Goal: Task Accomplishment & Management: Complete application form

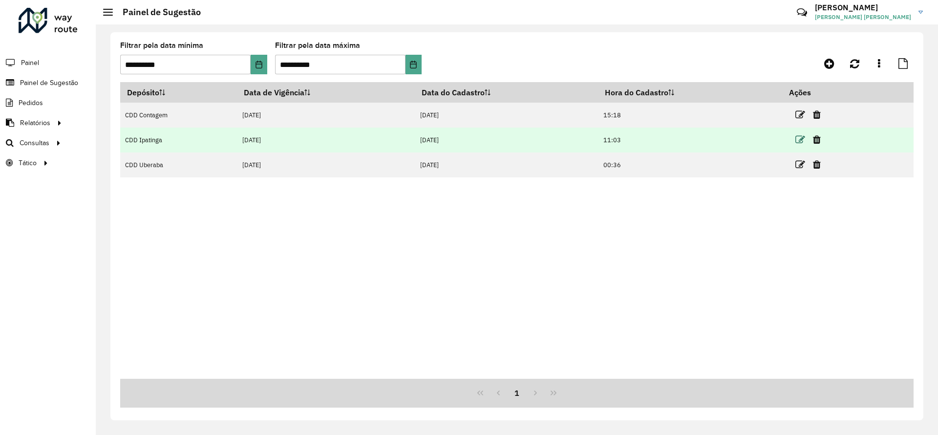
click at [802, 139] on icon at bounding box center [800, 140] width 10 height 10
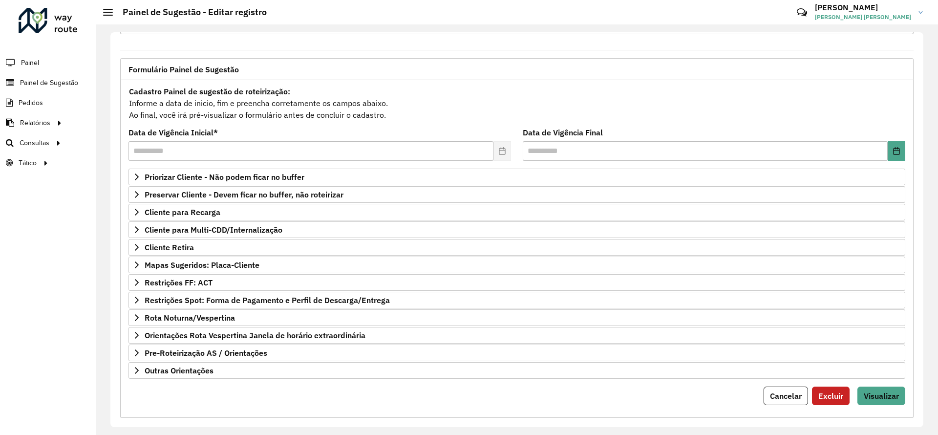
scroll to position [52, 0]
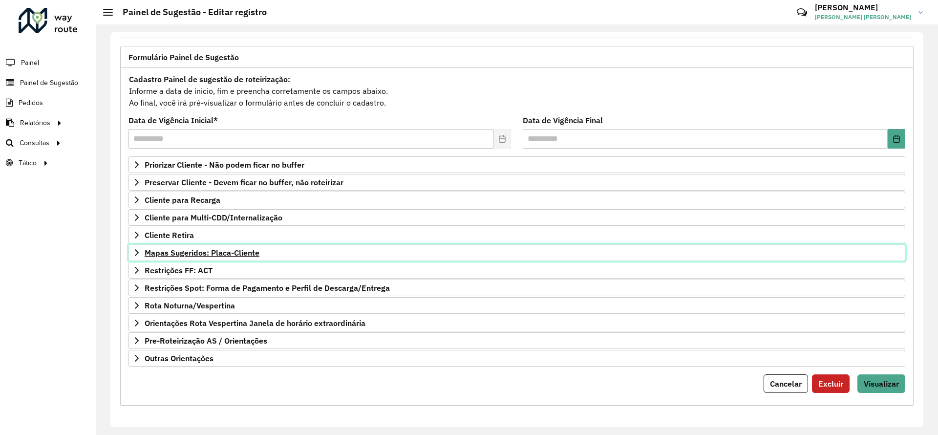
click at [224, 259] on link "Mapas Sugeridos: Placa-Cliente" at bounding box center [516, 252] width 777 height 17
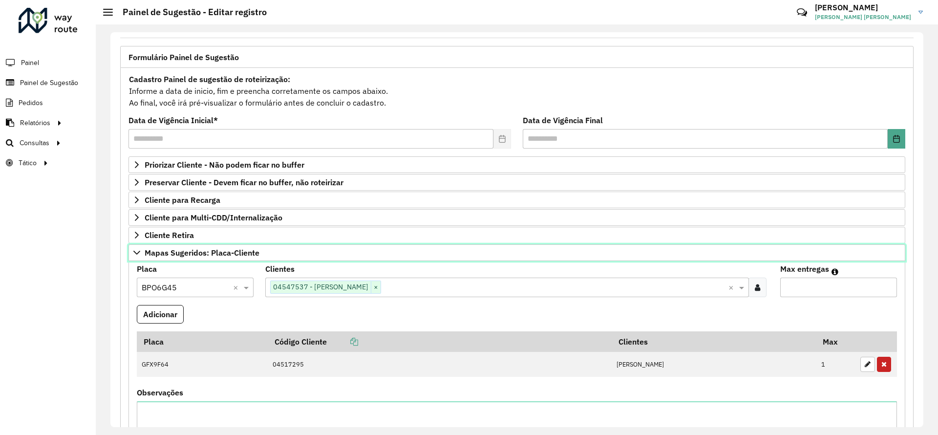
scroll to position [288, 0]
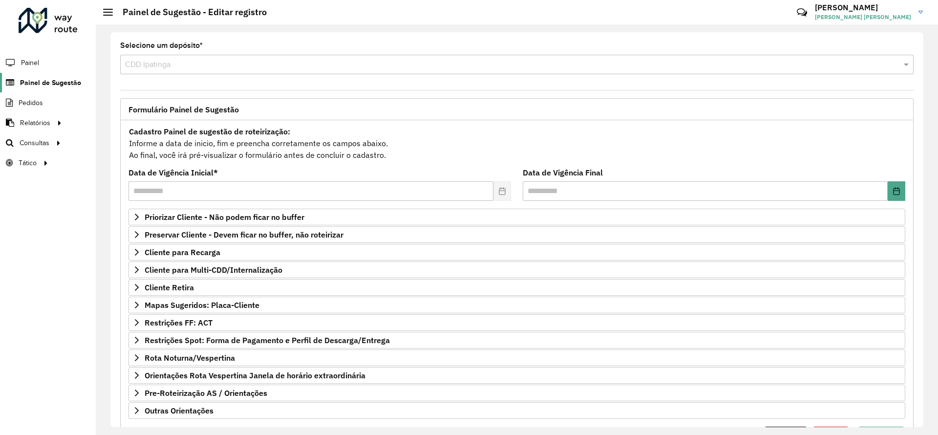
click at [56, 80] on span "Painel de Sugestão" at bounding box center [50, 83] width 61 height 10
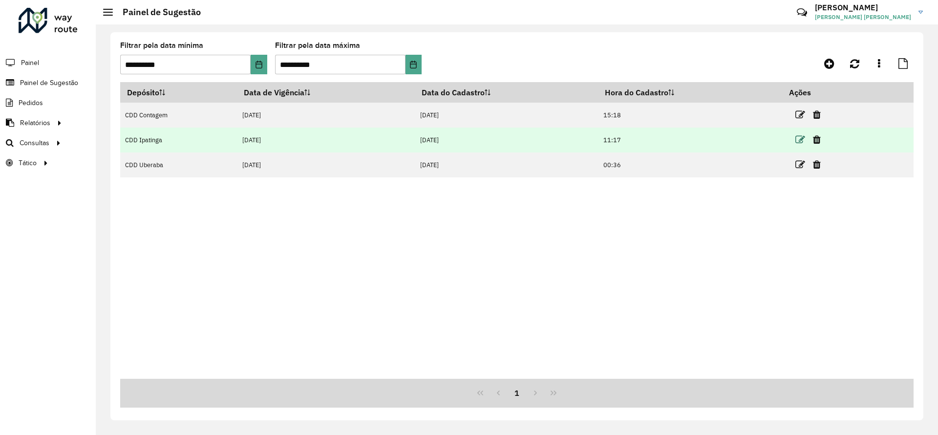
click at [801, 142] on icon at bounding box center [800, 140] width 10 height 10
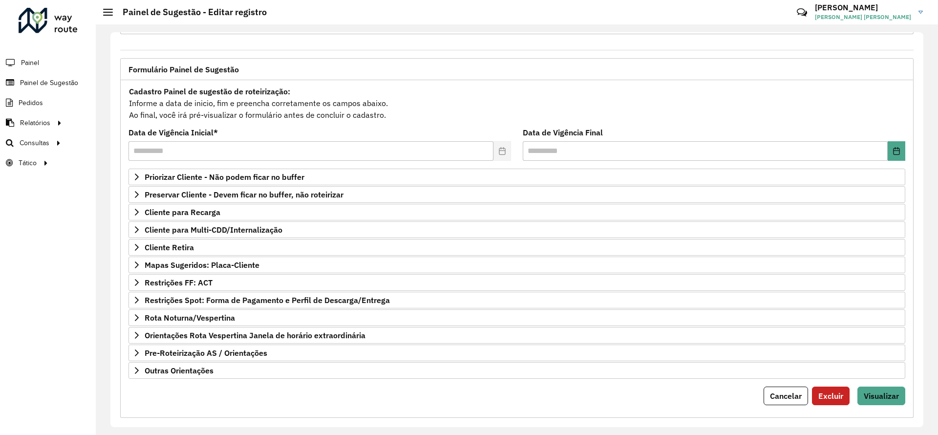
scroll to position [49, 0]
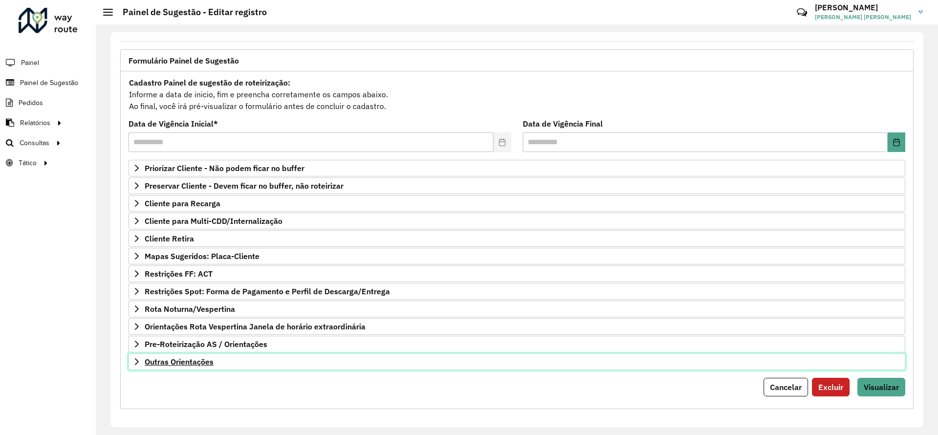
click at [158, 360] on span "Outras Orientações" at bounding box center [179, 362] width 69 height 8
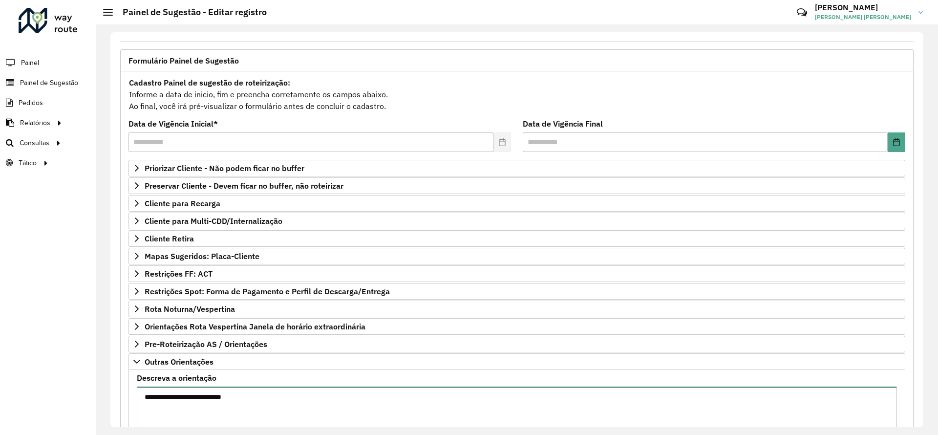
click at [218, 395] on textarea "**********" at bounding box center [517, 427] width 760 height 83
type textarea "**********"
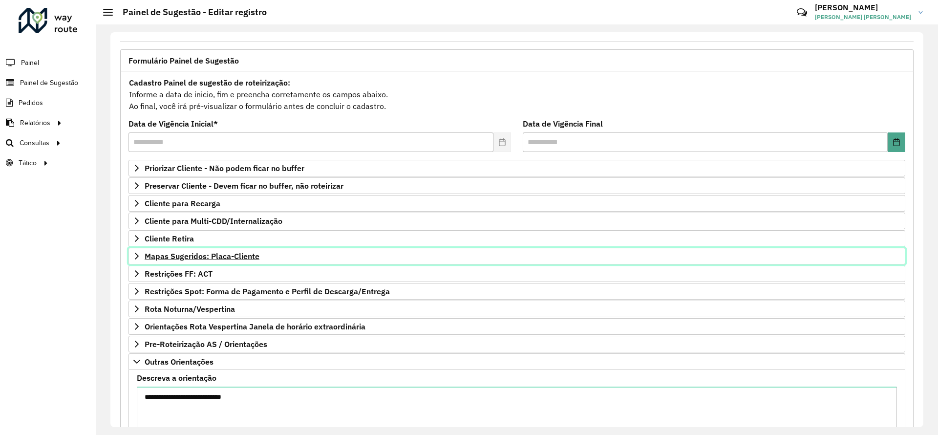
click at [230, 254] on span "Mapas Sugeridos: Placa-Cliente" at bounding box center [202, 256] width 115 height 8
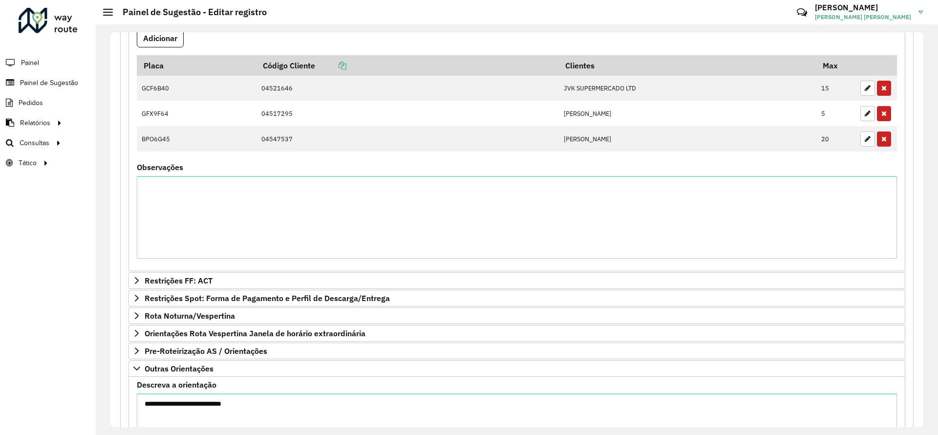
scroll to position [294, 0]
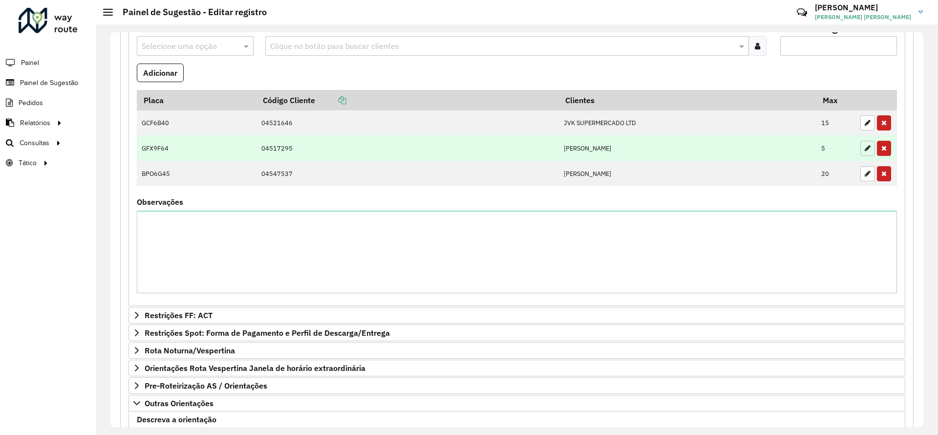
click at [868, 151] on button "button" at bounding box center [867, 148] width 15 height 15
type input "*"
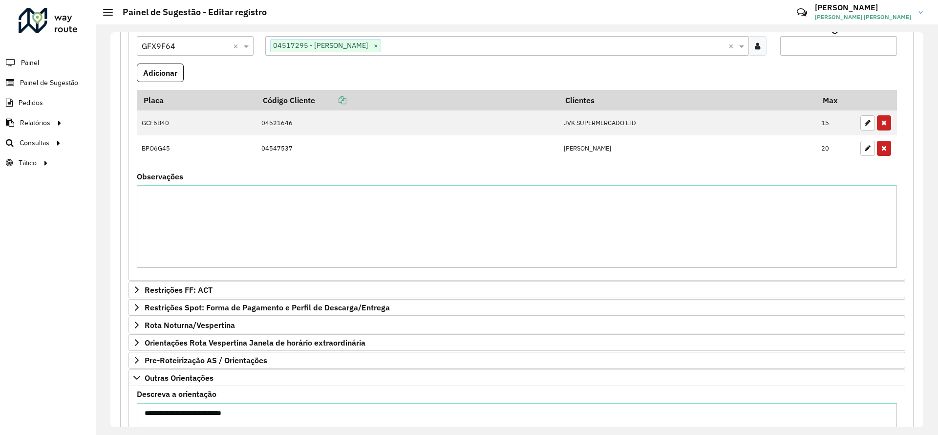
click at [792, 52] on input "*" at bounding box center [838, 46] width 117 height 20
type input "*"
click at [164, 79] on button "Adicionar" at bounding box center [160, 73] width 47 height 19
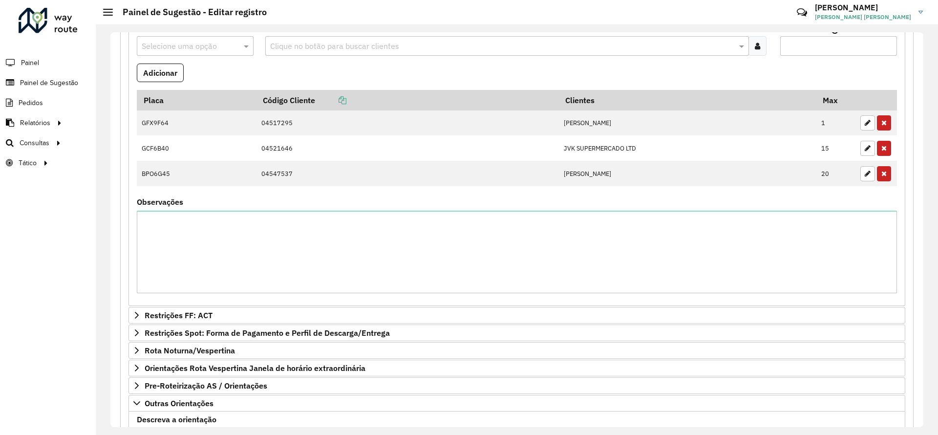
scroll to position [450, 0]
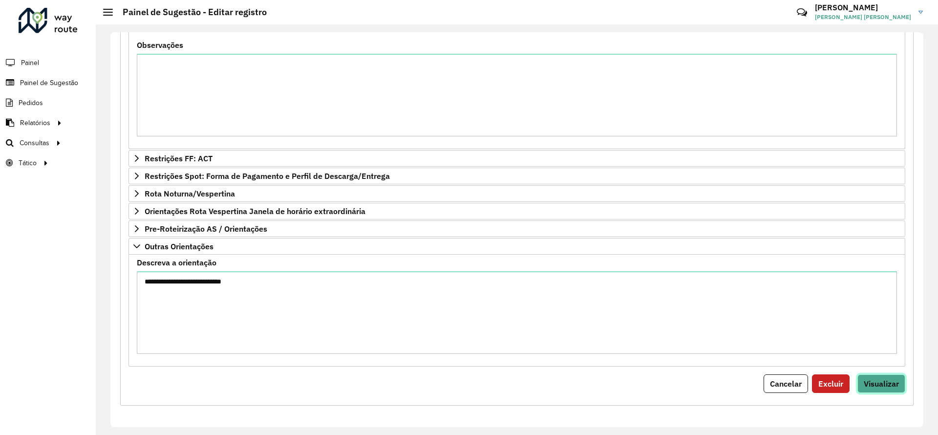
click at [881, 386] on span "Visualizar" at bounding box center [881, 384] width 35 height 10
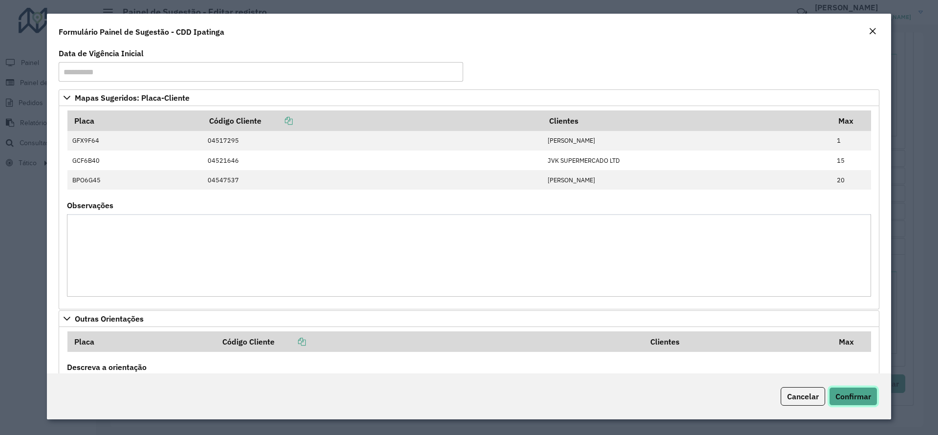
click at [861, 401] on span "Confirmar" at bounding box center [853, 396] width 36 height 10
